Goal: Navigation & Orientation: Go to known website

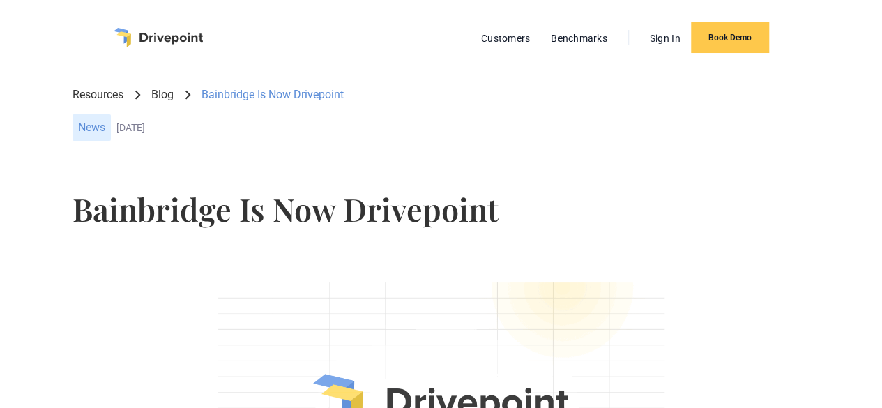
click at [151, 41] on img "home" at bounding box center [158, 38] width 89 height 20
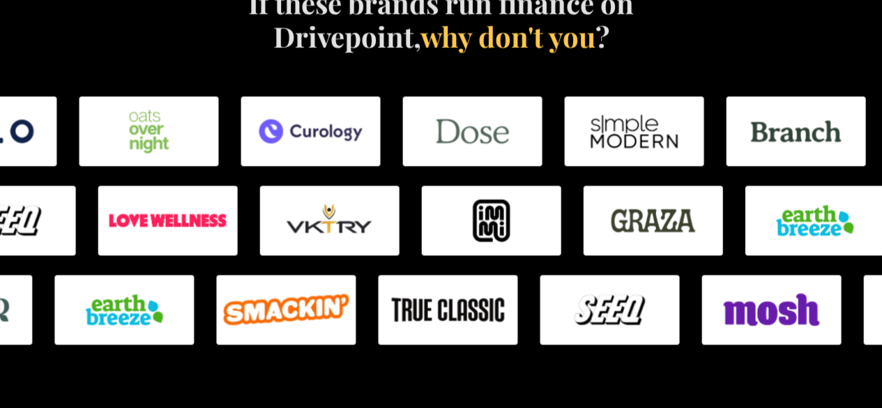
scroll to position [866, 0]
